Goal: Task Accomplishment & Management: Manage account settings

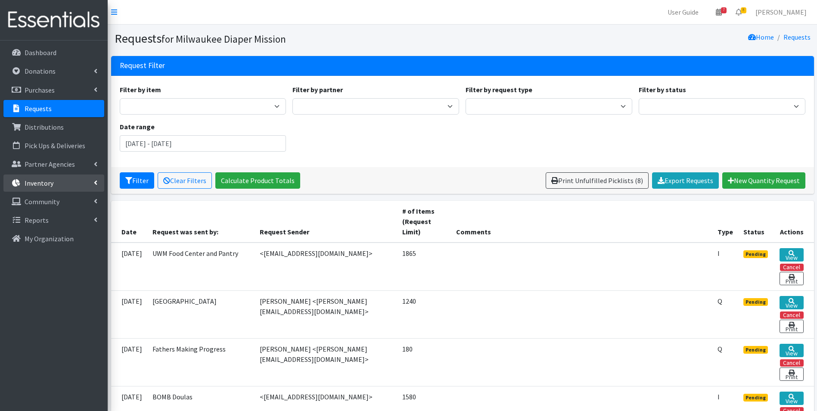
click at [36, 180] on p "Inventory" at bounding box center [39, 183] width 29 height 9
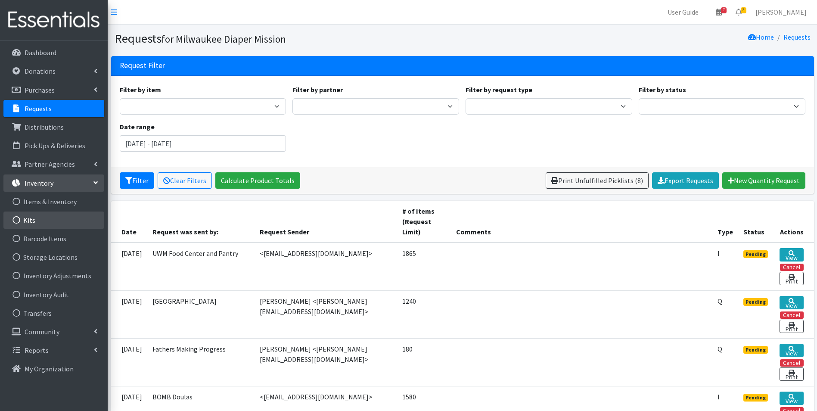
click at [33, 220] on link "Kits" at bounding box center [53, 220] width 101 height 17
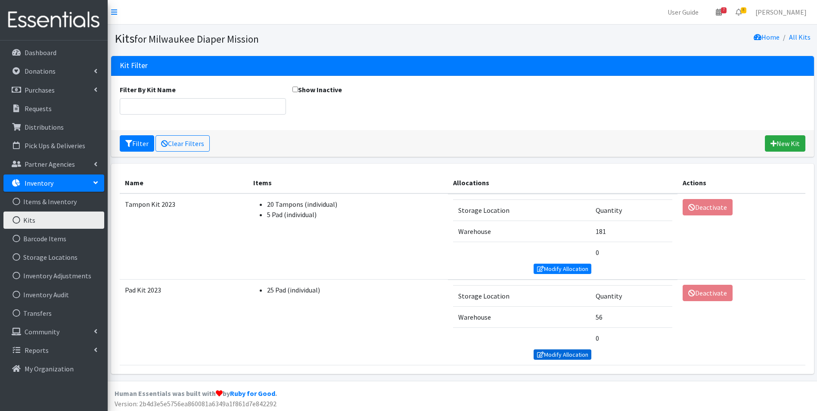
click at [548, 351] on link "Modify Allocation" at bounding box center [563, 354] width 58 height 10
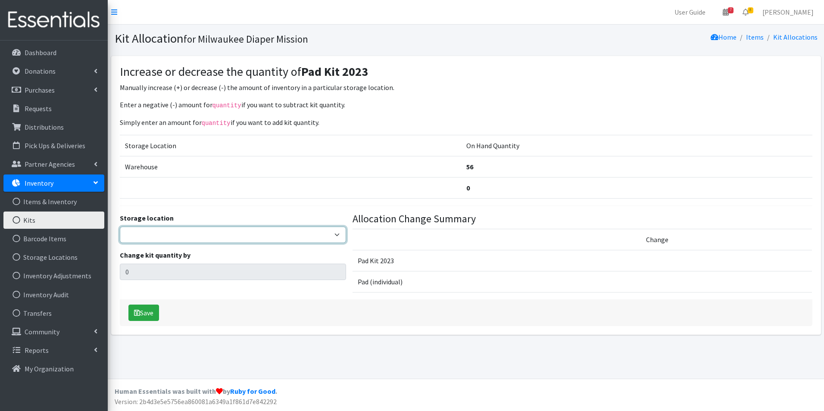
drag, startPoint x: 164, startPoint y: 230, endPoint x: 164, endPoint y: 239, distance: 9.5
click at [164, 230] on select "Warehouse" at bounding box center [233, 235] width 227 height 16
select select "126"
click at [120, 227] on select "Warehouse" at bounding box center [233, 235] width 227 height 16
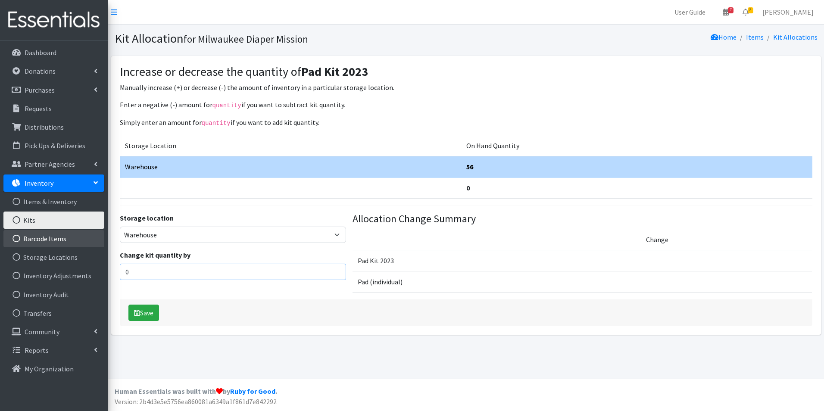
drag, startPoint x: 149, startPoint y: 269, endPoint x: 103, endPoint y: 231, distance: 60.3
click at [83, 263] on div "User Guide 7 7 Pick-ups remaining this week View Calendar 8 8 Requests 0 Partne…" at bounding box center [412, 189] width 824 height 379
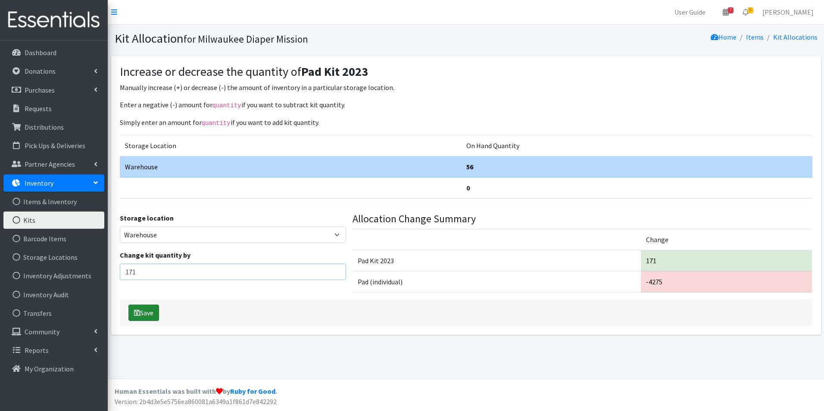
type input "171"
click at [134, 316] on button "Save" at bounding box center [143, 313] width 31 height 16
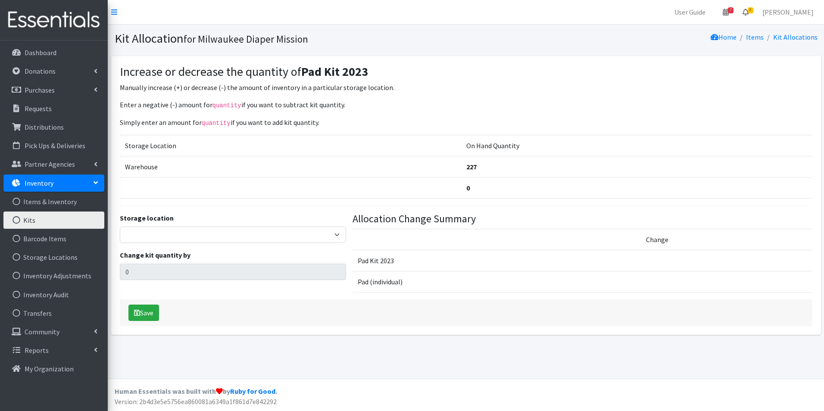
click at [748, 9] on icon at bounding box center [745, 12] width 6 height 7
click at [755, 25] on link "8 Requests" at bounding box center [694, 30] width 122 height 17
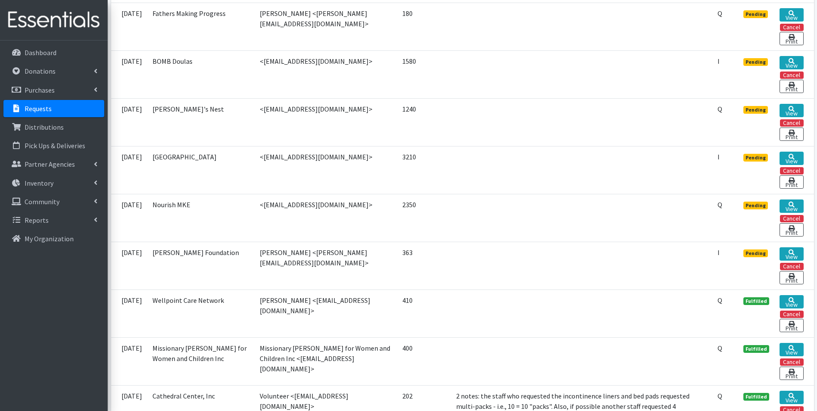
scroll to position [345, 0]
